Goal: Use online tool/utility: Use online tool/utility

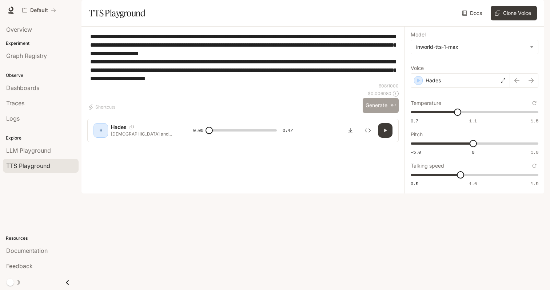
click at [369, 113] on button "Generate ⌘⏎" at bounding box center [381, 105] width 36 height 15
click at [378, 113] on button "Generate ⌘⏎" at bounding box center [381, 105] width 36 height 15
click at [387, 133] on icon "button" at bounding box center [385, 130] width 6 height 6
click at [369, 113] on button "Generate ⌘⏎" at bounding box center [381, 105] width 36 height 15
click at [384, 138] on button "button" at bounding box center [385, 130] width 15 height 15
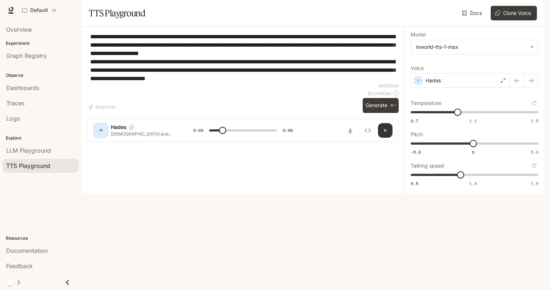
click at [381, 138] on button "button" at bounding box center [385, 130] width 15 height 15
click at [385, 138] on button "button" at bounding box center [385, 130] width 15 height 15
click at [375, 113] on button "Generate ⌘⏎" at bounding box center [381, 105] width 36 height 15
click at [386, 132] on icon "button" at bounding box center [385, 129] width 3 height 3
type input "***"
